Goal: Information Seeking & Learning: Learn about a topic

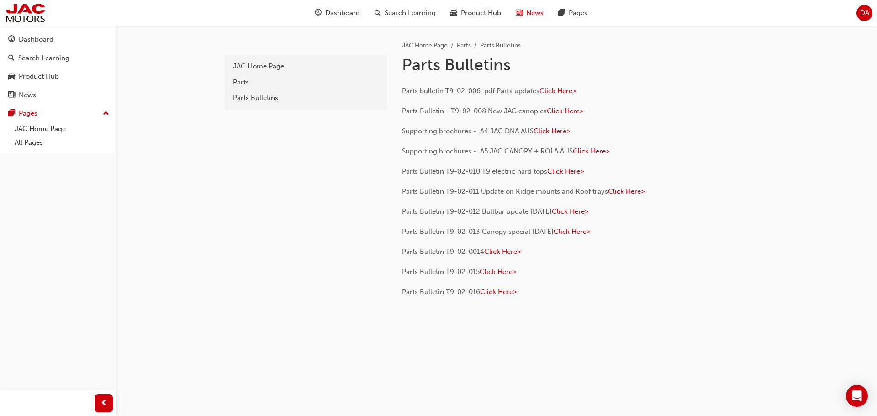
click at [526, 16] on span "News" at bounding box center [534, 13] width 17 height 11
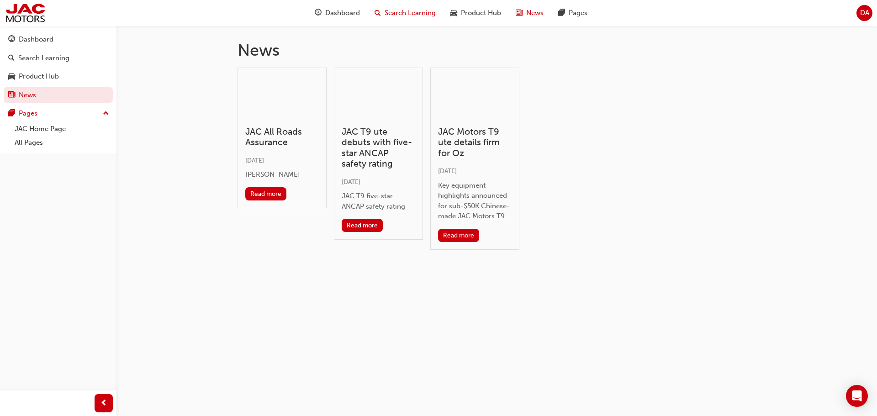
click at [382, 15] on div "Search Learning" at bounding box center [405, 13] width 76 height 19
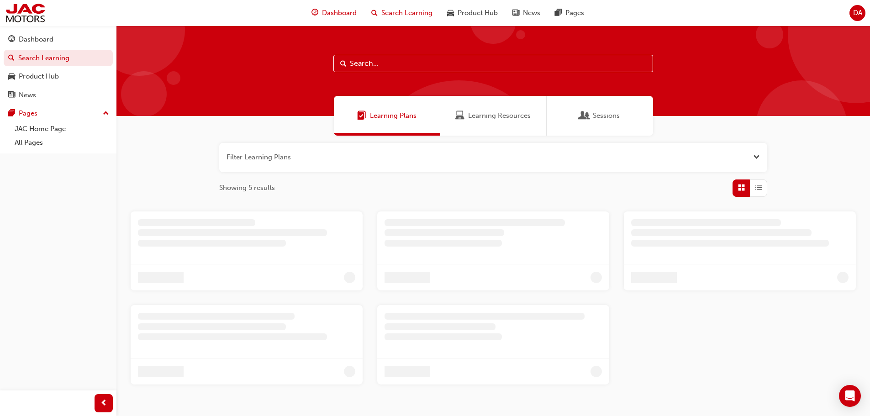
click at [336, 14] on span "Dashboard" at bounding box center [339, 13] width 35 height 11
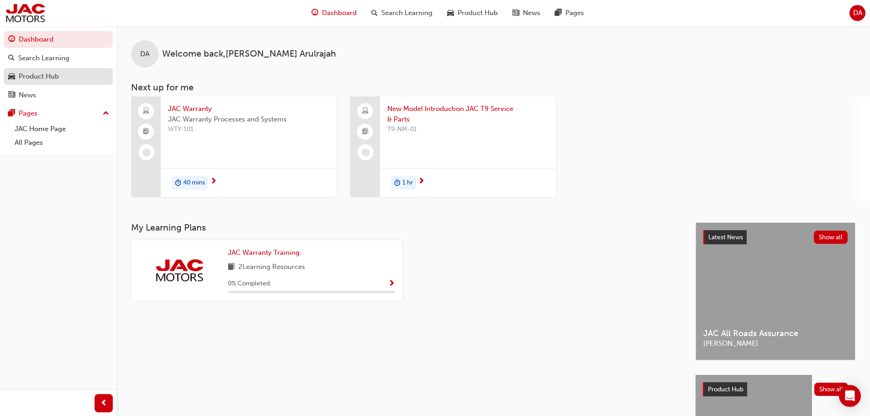
click at [41, 79] on div "Product Hub" at bounding box center [39, 76] width 40 height 11
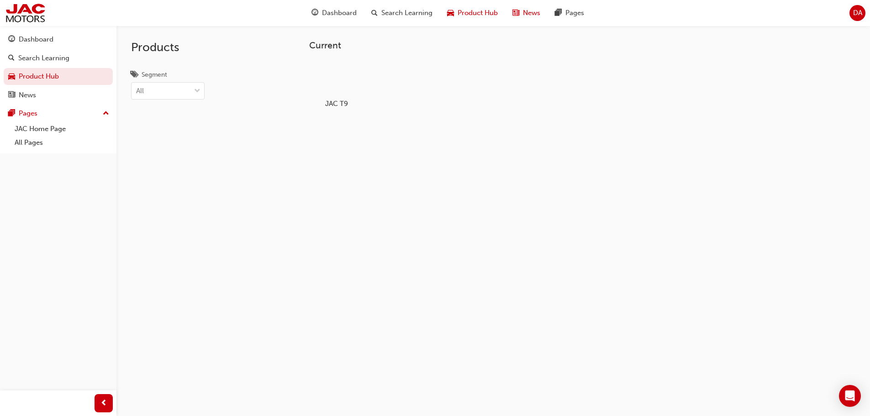
click at [523, 11] on span "News" at bounding box center [531, 13] width 17 height 11
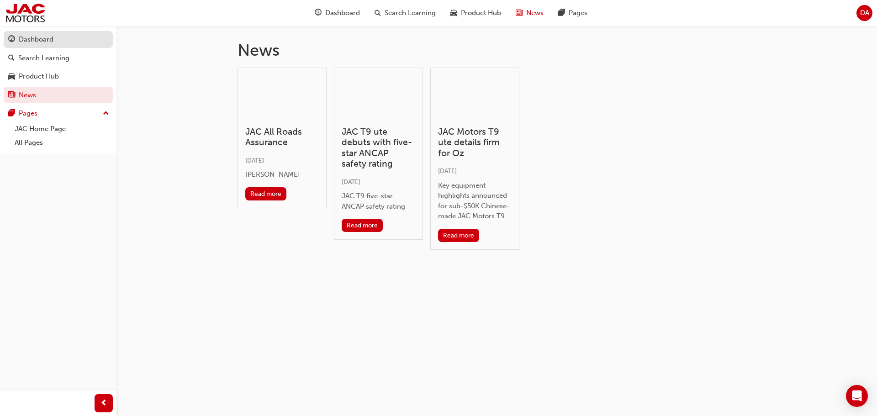
click at [25, 34] on div "Dashboard" at bounding box center [58, 39] width 100 height 11
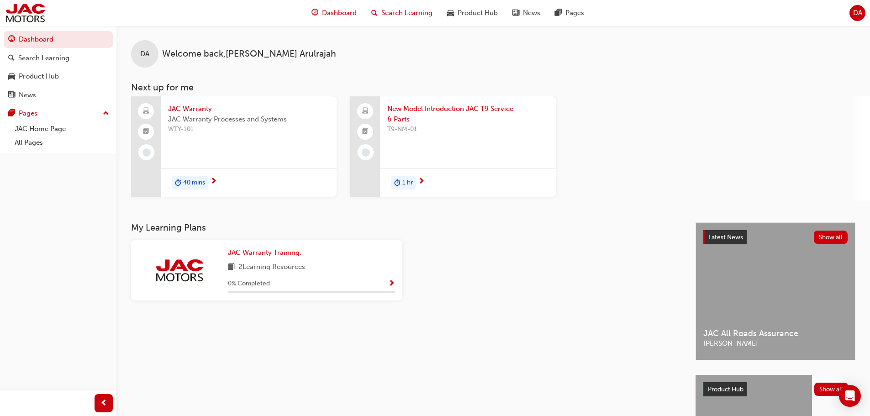
click at [411, 10] on span "Search Learning" at bounding box center [406, 13] width 51 height 11
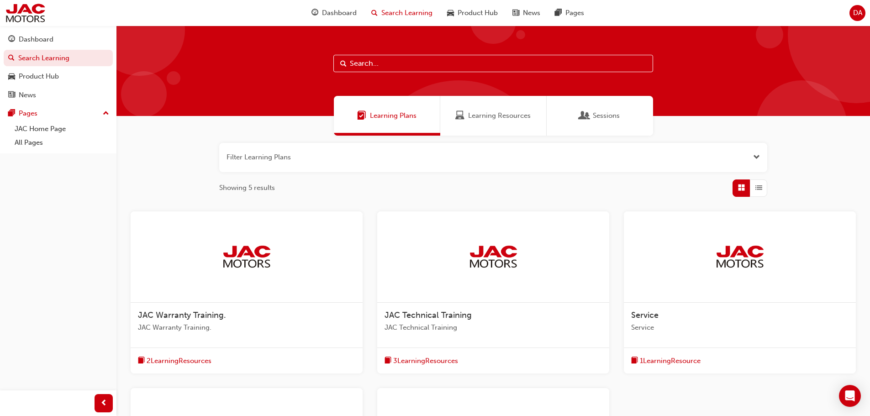
click at [367, 64] on input "text" at bounding box center [493, 63] width 320 height 17
type input "roadside"
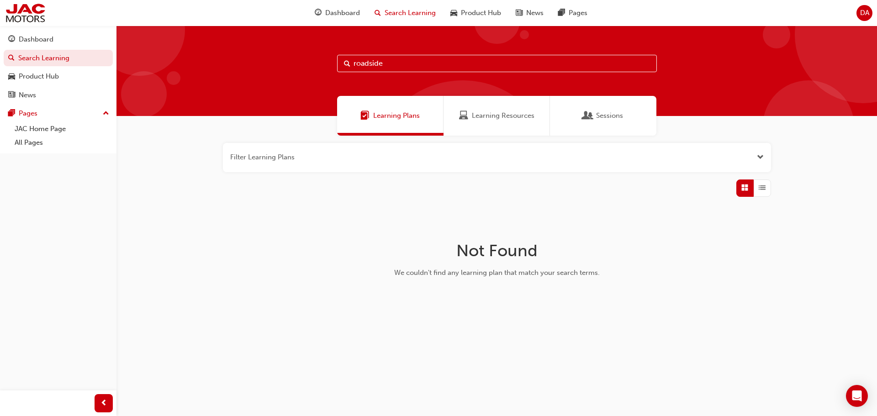
click at [479, 126] on div "Learning Resources" at bounding box center [496, 116] width 106 height 40
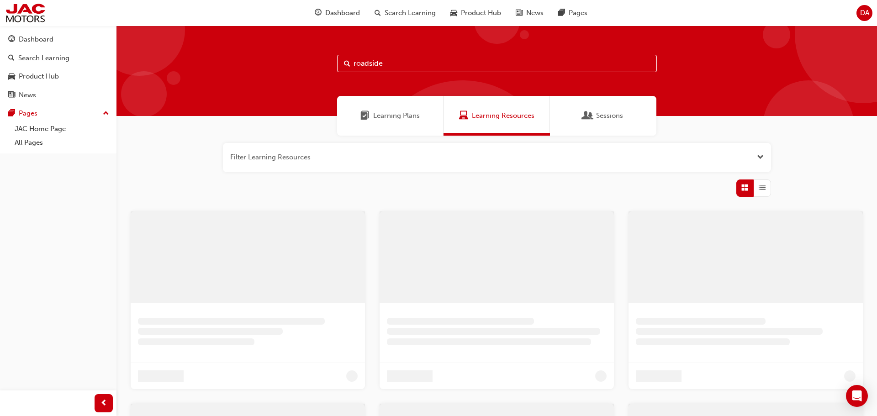
click at [599, 124] on div "Sessions" at bounding box center [603, 116] width 106 height 40
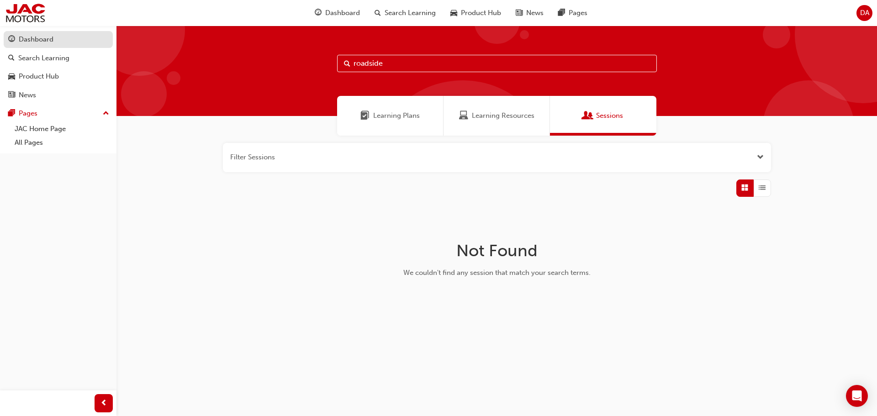
click at [44, 44] on div "Dashboard" at bounding box center [36, 39] width 35 height 11
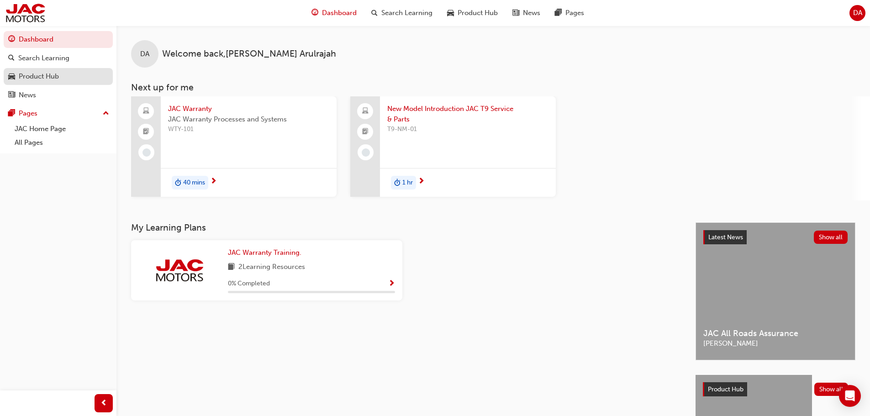
click at [36, 77] on div "Product Hub" at bounding box center [39, 76] width 40 height 11
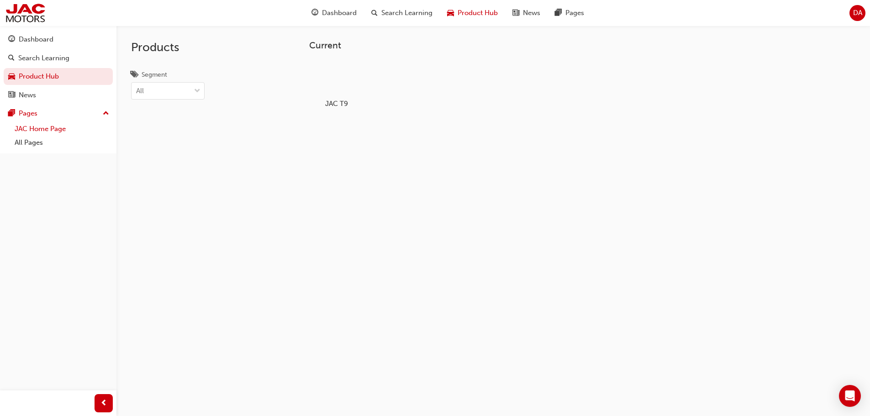
click at [47, 129] on link "JAC Home Page" at bounding box center [62, 129] width 102 height 14
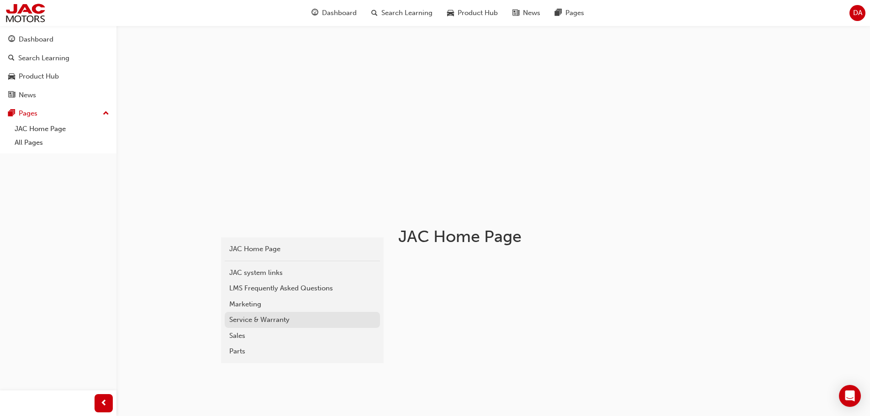
click at [256, 318] on div "Service & Warranty" at bounding box center [302, 320] width 146 height 11
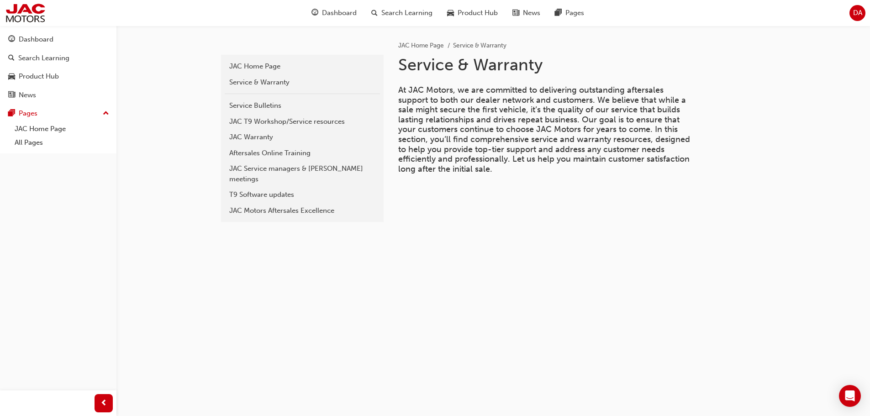
click at [328, 206] on div "JAC Motors Aftersales Excellence" at bounding box center [302, 211] width 146 height 11
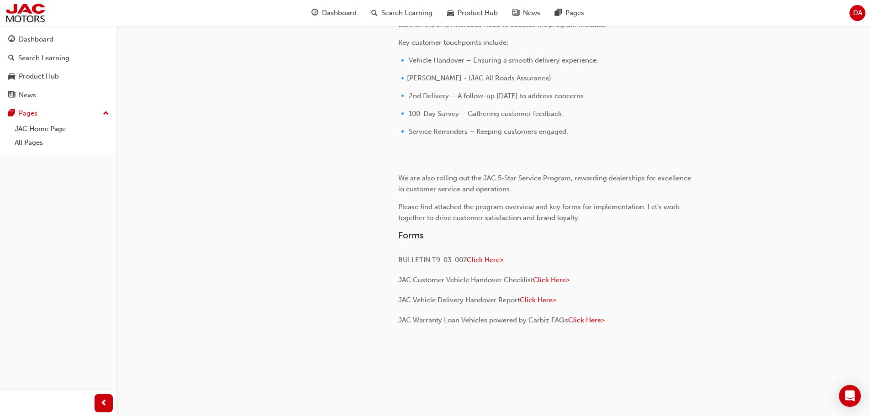
scroll to position [205, 0]
click at [589, 321] on span "Click Here>" at bounding box center [586, 320] width 37 height 8
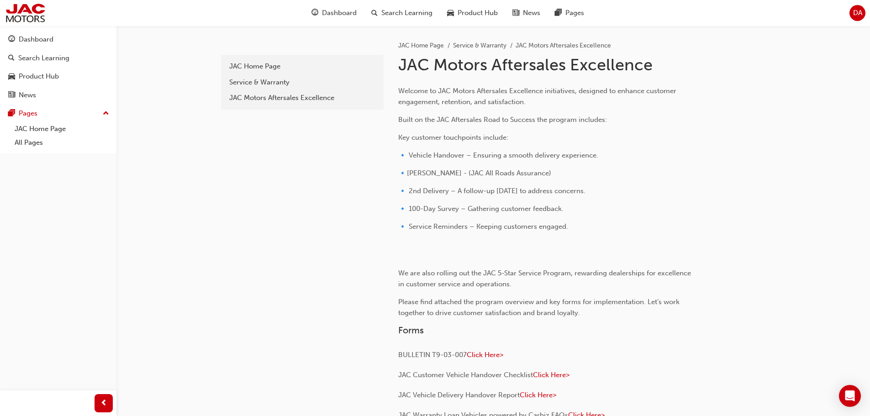
click at [856, 16] on span "DA" at bounding box center [857, 13] width 9 height 11
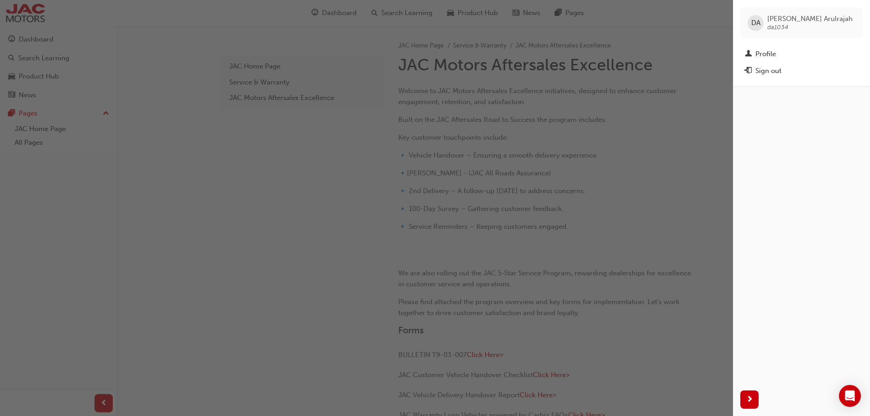
drag, startPoint x: 790, startPoint y: 30, endPoint x: 761, endPoint y: 29, distance: 28.3
click at [761, 29] on div "DA David Arulrajah da1034" at bounding box center [801, 22] width 122 height 31
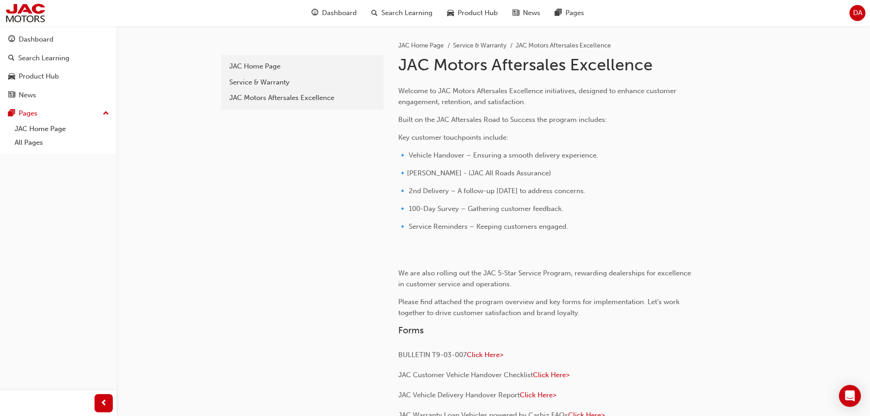
click at [853, 6] on div "DA" at bounding box center [857, 13] width 16 height 16
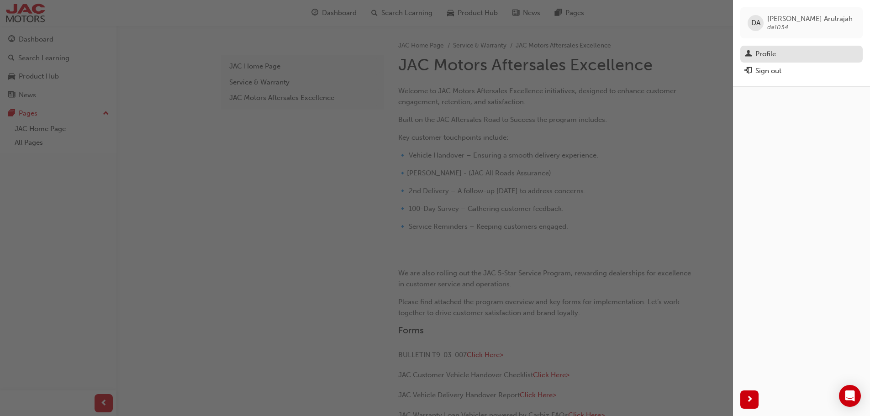
click at [762, 55] on div "Profile" at bounding box center [765, 54] width 21 height 11
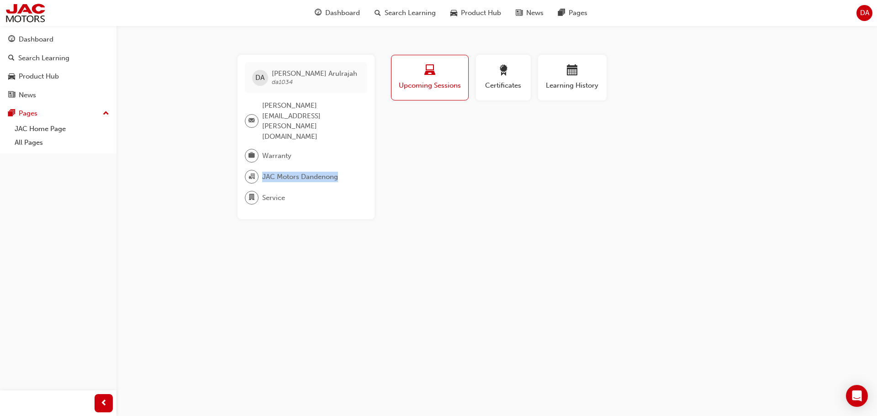
drag, startPoint x: 340, startPoint y: 158, endPoint x: 260, endPoint y: 156, distance: 80.4
click at [260, 170] on div "JAC Motors Dandenong" at bounding box center [302, 177] width 115 height 14
copy div "JAC Motors Dandenong"
